Goal: Task Accomplishment & Management: Use online tool/utility

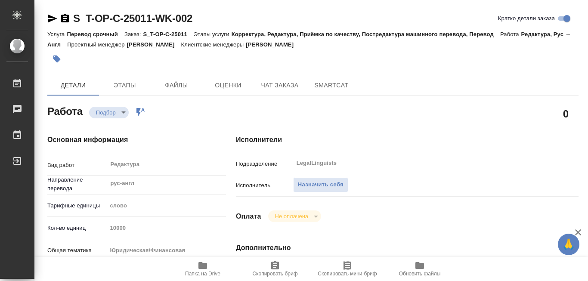
type textarea "x"
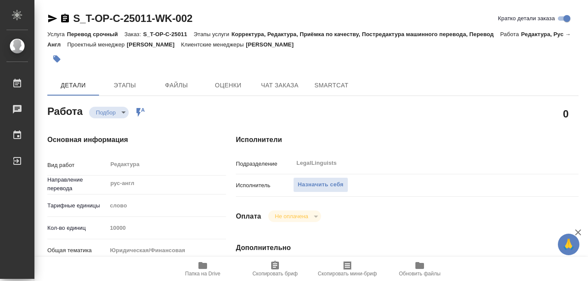
type textarea "x"
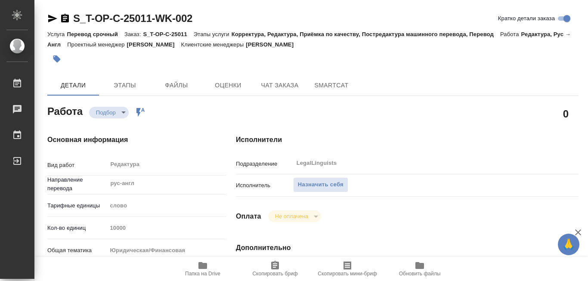
scroll to position [129, 0]
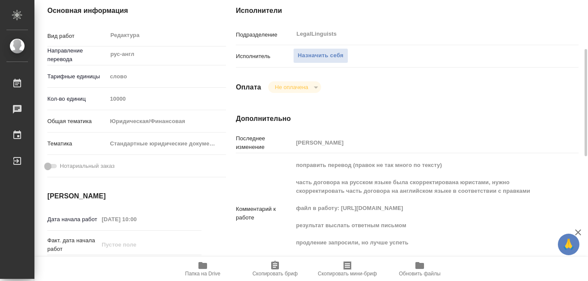
type textarea "x"
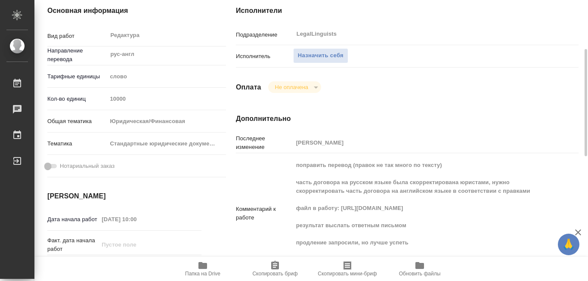
type textarea "x"
